Goal: Find specific page/section: Locate a particular part of the current website

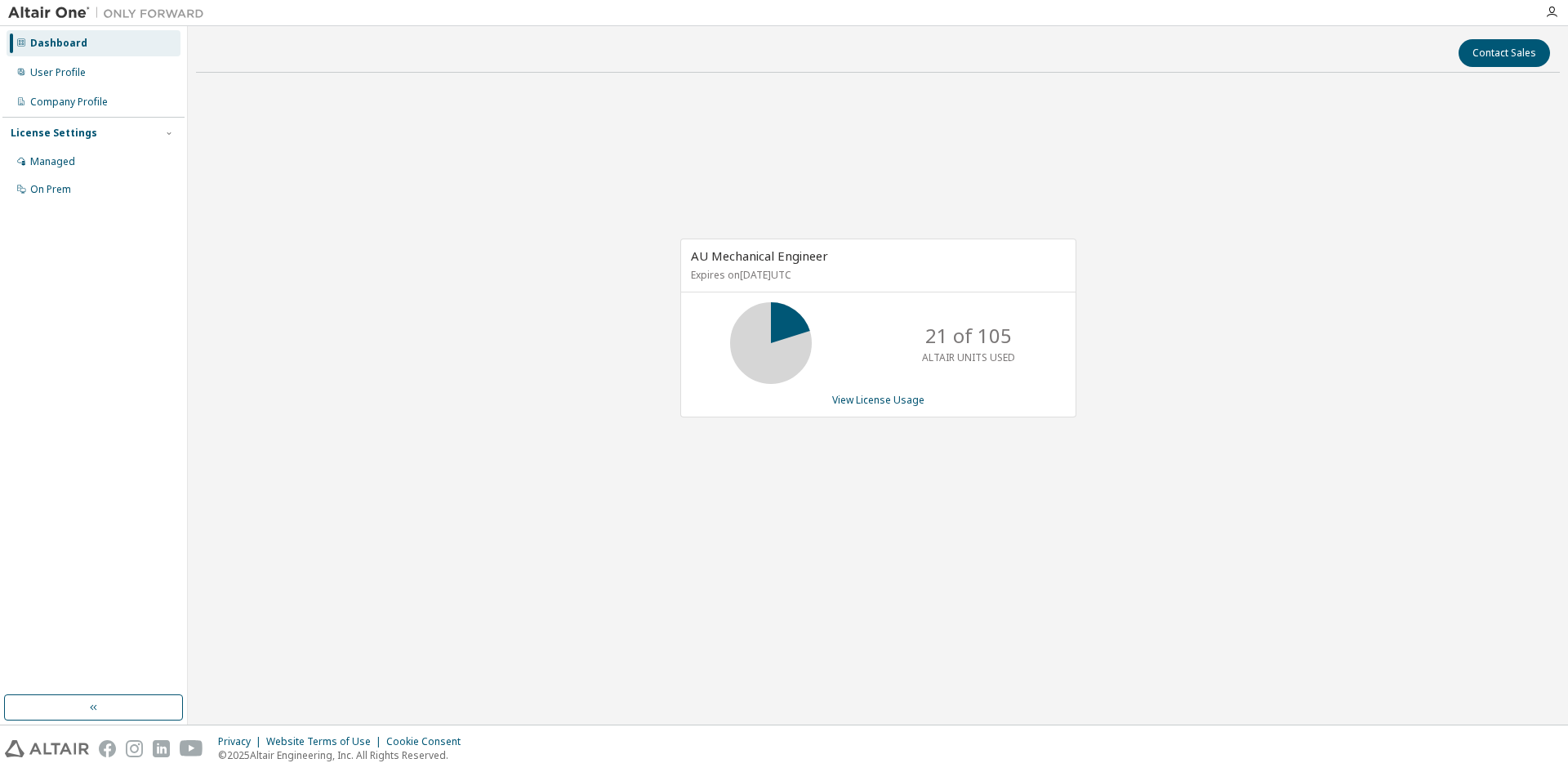
click at [563, 235] on div "AU Mechanical Engineer Expires on June 1, 2026 UTC 21 of 105 ALTAIR UNITS USED …" at bounding box center [878, 336] width 1364 height 502
click at [1139, 159] on div "AU Mechanical Engineer Expires on June 1, 2026 UTC 21 of 105 ALTAIR UNITS USED …" at bounding box center [878, 336] width 1364 height 502
